Goal: Find contact information: Find contact information

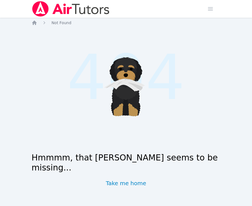
click at [83, 75] on icon ".cls-1 { fill: #1c1c1e; } .cls-1, .cls-10, .cls-11, .cls-2, .cls-3, .cls-4, .cl…" at bounding box center [126, 84] width 93 height 93
click at [211, 12] on span "button" at bounding box center [211, 9] width 12 height 12
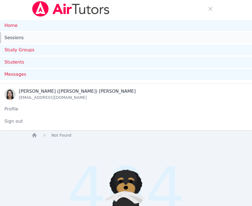
click at [98, 41] on link "Sessions" at bounding box center [126, 37] width 252 height 11
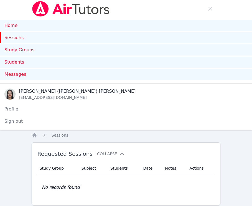
click at [36, 37] on link "Sessions" at bounding box center [126, 37] width 252 height 11
click at [16, 38] on link "Sessions" at bounding box center [126, 37] width 252 height 11
click at [213, 7] on span "button" at bounding box center [211, 9] width 12 height 12
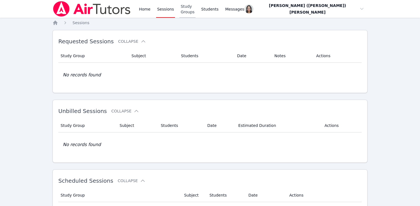
click at [192, 8] on link "Study Groups" at bounding box center [187, 9] width 16 height 18
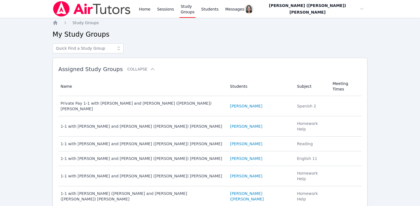
click at [193, 7] on link "Study Groups" at bounding box center [187, 9] width 16 height 18
click at [193, 12] on link "Study Groups" at bounding box center [187, 9] width 16 height 18
click at [193, 14] on link "Study Groups" at bounding box center [187, 9] width 16 height 18
click at [195, 12] on link "Study Groups" at bounding box center [187, 9] width 16 height 18
click at [194, 11] on link "Study Groups" at bounding box center [187, 9] width 16 height 18
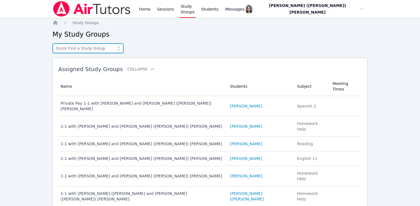
click at [102, 46] on input "text" at bounding box center [87, 48] width 71 height 10
type input "lucianna"
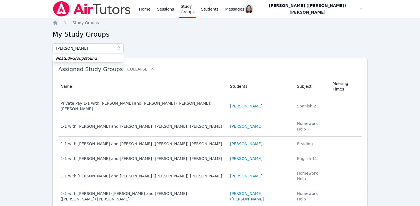
click at [201, 44] on div "lucianna No studyGroups found" at bounding box center [209, 48] width 315 height 10
click at [215, 6] on link "Students" at bounding box center [209, 9] width 19 height 18
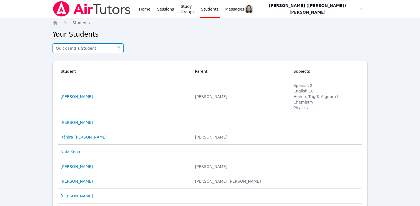
click at [89, 48] on input "text" at bounding box center [87, 48] width 71 height 10
type input "lucianna"
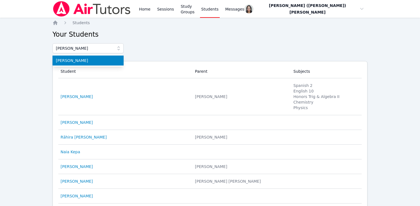
click at [84, 61] on span "Lucianna Valdez Alzamora" at bounding box center [88, 61] width 64 height 6
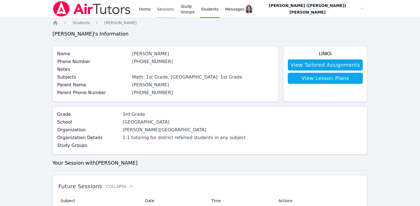
click at [161, 8] on link "Sessions" at bounding box center [165, 9] width 19 height 18
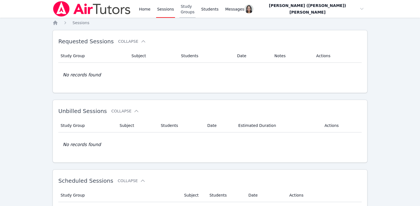
click at [195, 8] on link "Study Groups" at bounding box center [187, 9] width 16 height 18
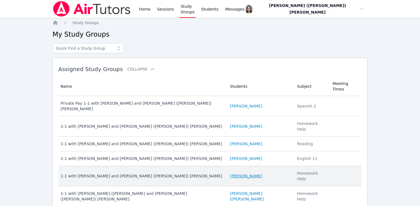
click at [243, 173] on link "[PERSON_NAME]" at bounding box center [246, 176] width 32 height 6
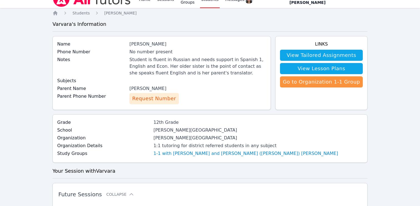
scroll to position [11, 0]
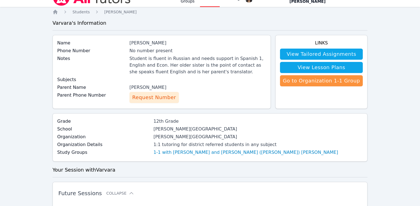
click at [163, 99] on span "Request Number" at bounding box center [154, 98] width 44 height 8
